Goal: Information Seeking & Learning: Learn about a topic

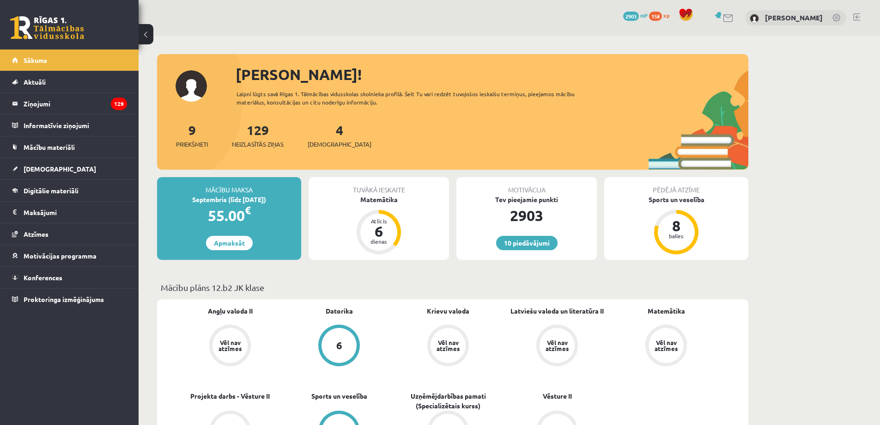
click at [389, 211] on div "Tuvākā ieskaite Matemātika Atlicis 6 dienas" at bounding box center [379, 218] width 141 height 83
click at [389, 195] on div "Matemātika" at bounding box center [379, 200] width 141 height 10
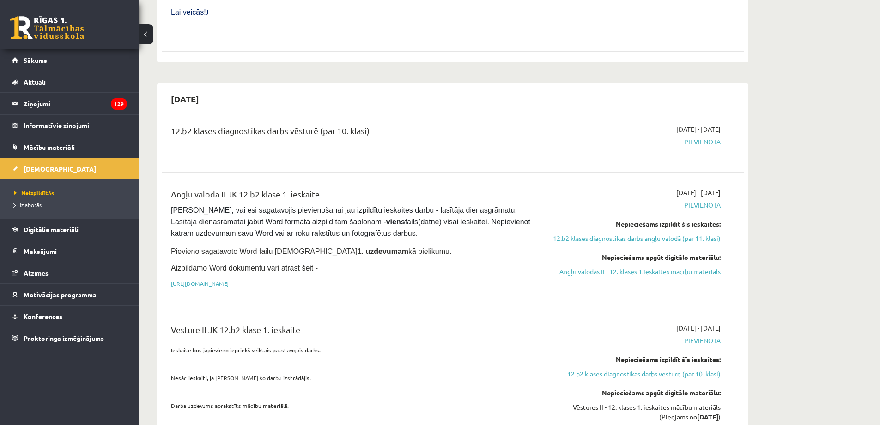
scroll to position [555, 0]
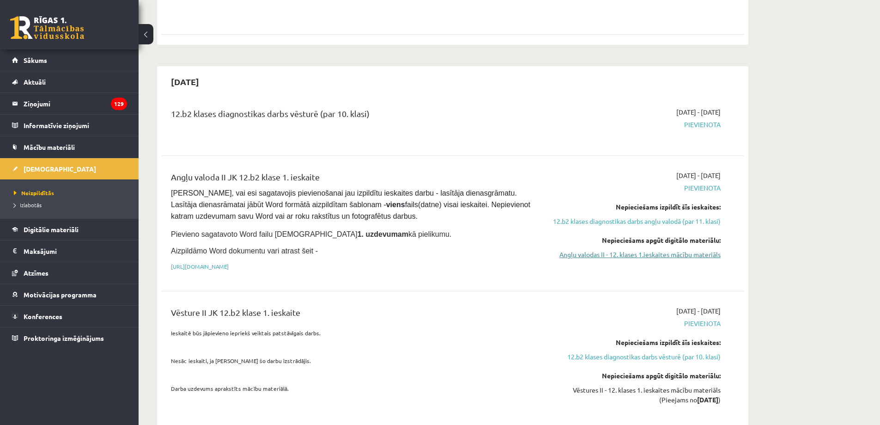
click at [661, 250] on link "Angļu valodas II - 12. klases 1.ieskaites mācību materiāls" at bounding box center [634, 255] width 174 height 10
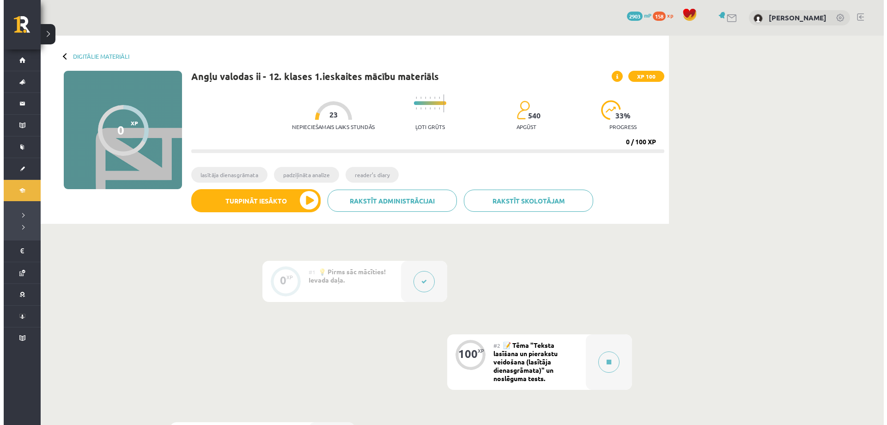
scroll to position [200, 0]
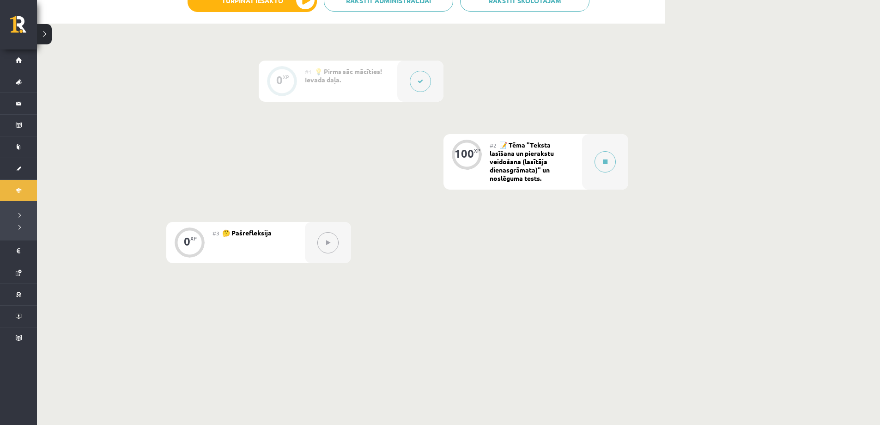
click at [535, 170] on span "📝 Tēma "Teksta lasīšana un pierakstu veidošana (lasītāja dienasgrāmata)" un nos…" at bounding box center [522, 162] width 64 height 42
click at [599, 164] on button at bounding box center [605, 161] width 21 height 21
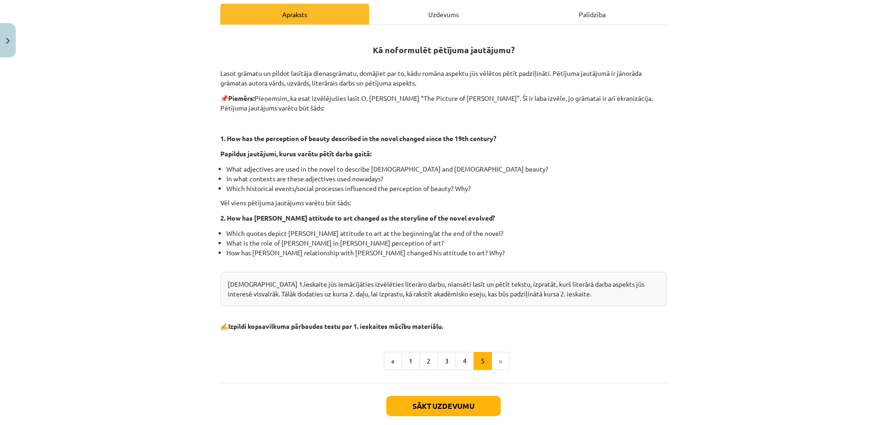
scroll to position [198, 0]
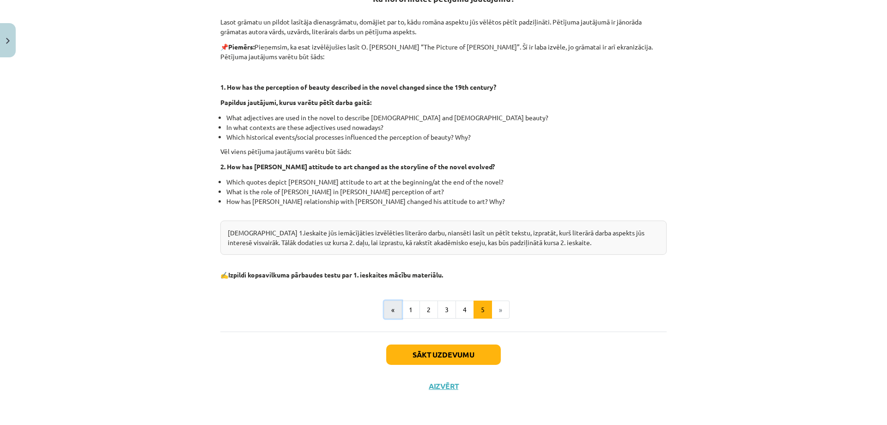
click at [395, 315] on button "«" at bounding box center [393, 309] width 18 height 18
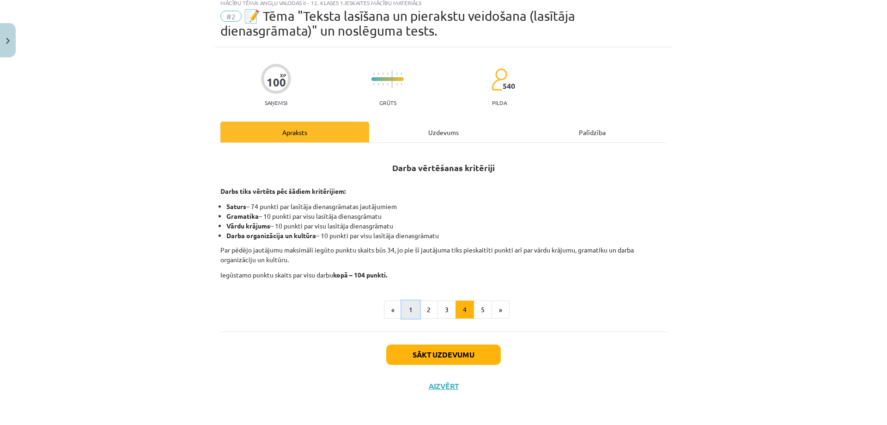
click at [405, 311] on button "1" at bounding box center [411, 309] width 18 height 18
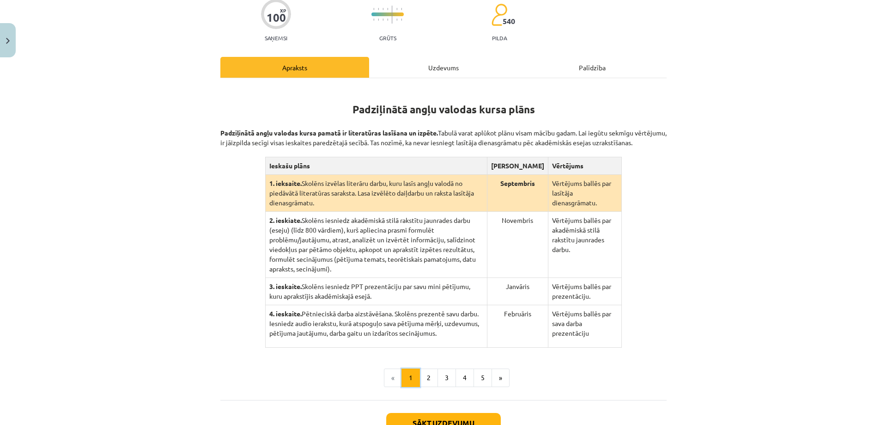
scroll to position [152, 0]
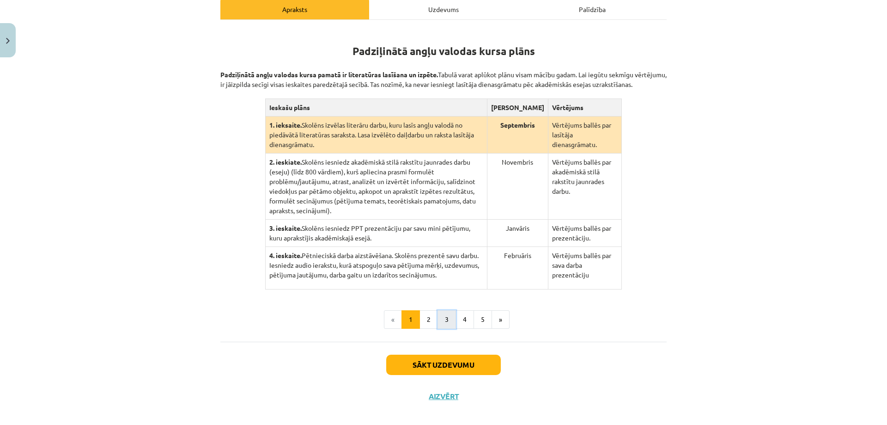
click at [438, 310] on button "3" at bounding box center [447, 319] width 18 height 18
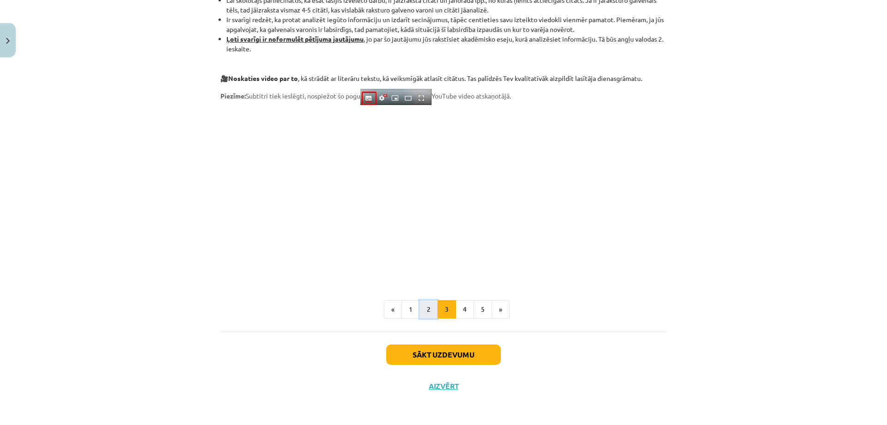
click at [420, 306] on button "2" at bounding box center [429, 309] width 18 height 18
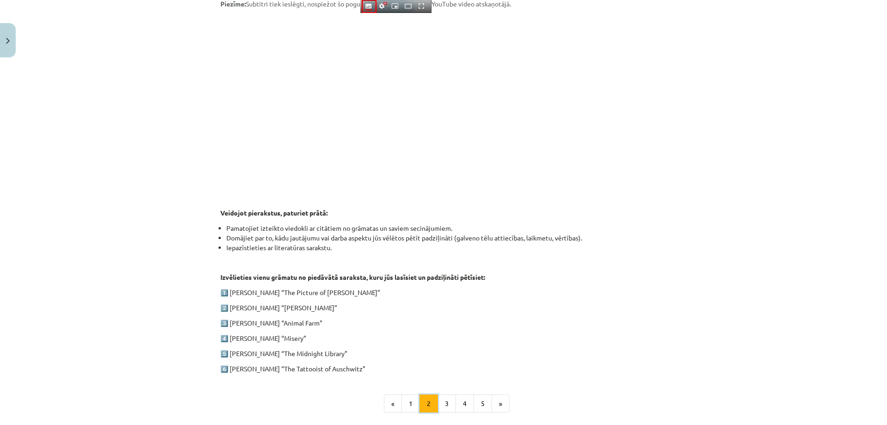
scroll to position [373, 0]
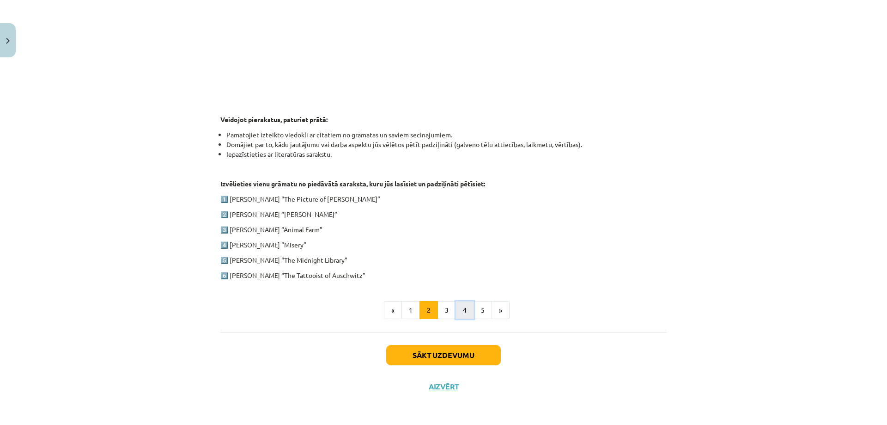
click at [458, 308] on button "4" at bounding box center [465, 310] width 18 height 18
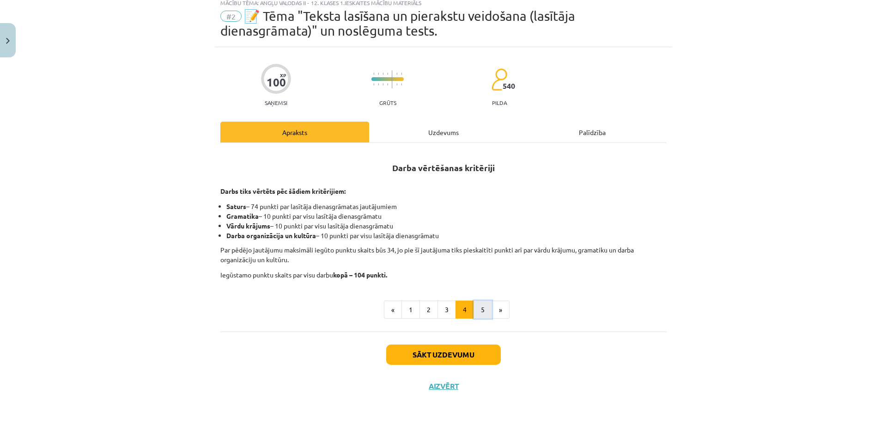
click at [481, 309] on button "5" at bounding box center [483, 309] width 18 height 18
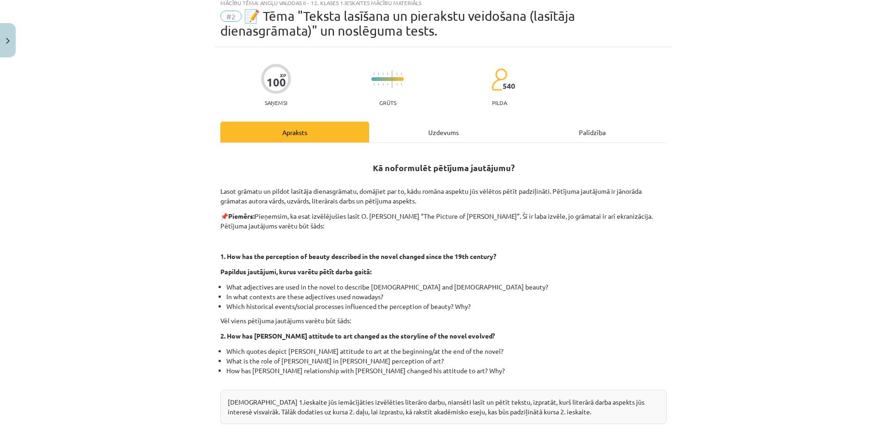
scroll to position [198, 0]
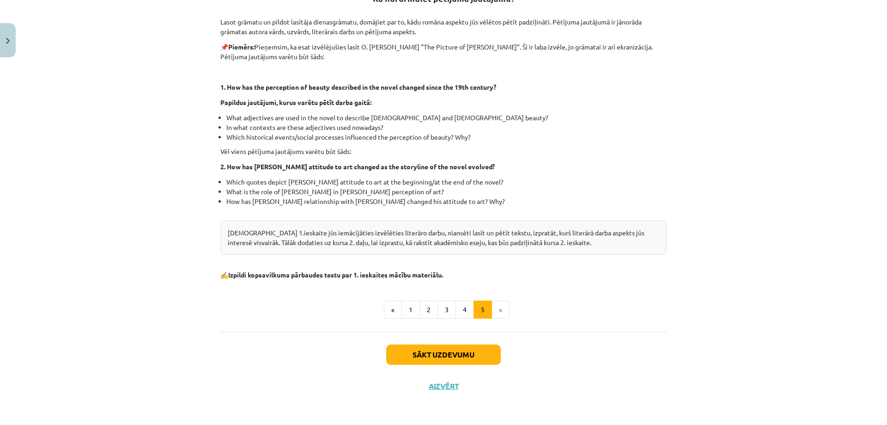
click at [495, 310] on li "»" at bounding box center [501, 309] width 18 height 18
click at [409, 314] on button "1" at bounding box center [411, 309] width 18 height 18
